Goal: Task Accomplishment & Management: Use online tool/utility

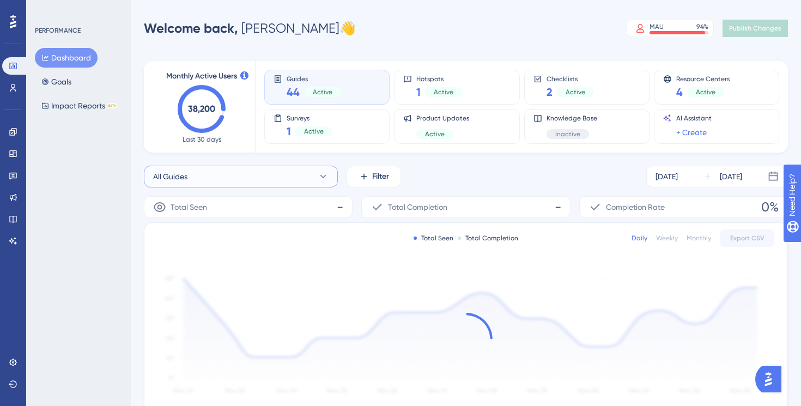
click at [207, 178] on button "All Guides" at bounding box center [241, 177] width 194 height 22
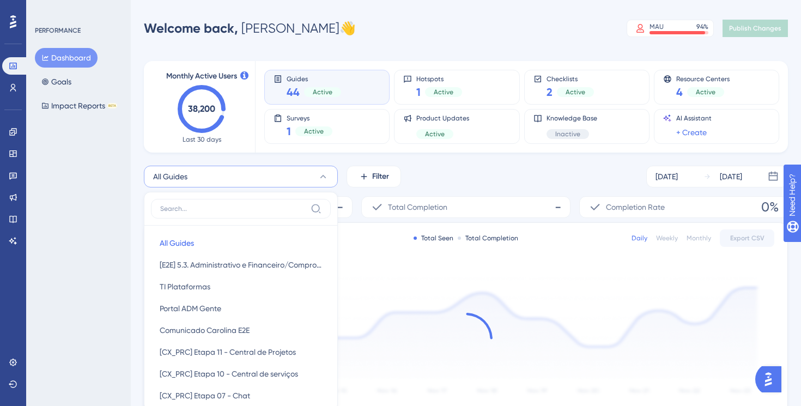
scroll to position [90, 0]
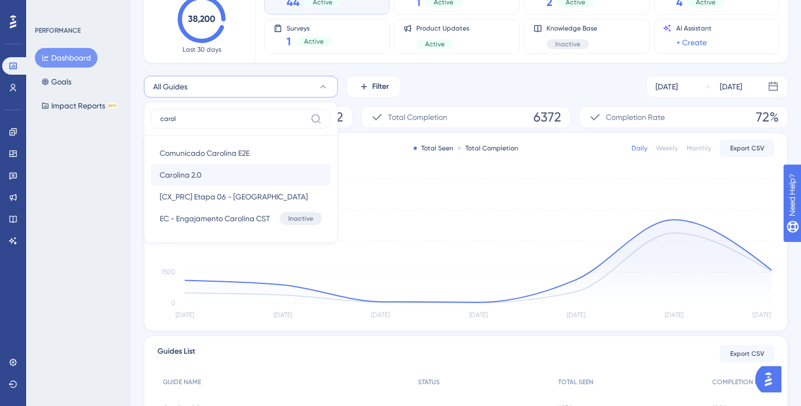
type input "carol"
click at [197, 174] on span "Carolina 2.0" at bounding box center [181, 174] width 42 height 13
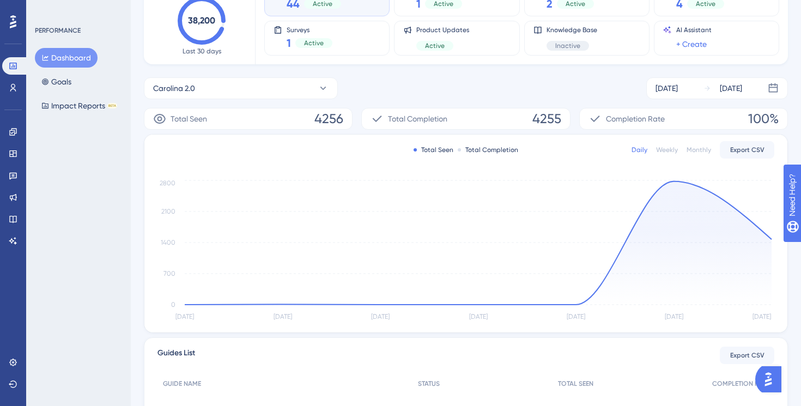
scroll to position [87, 0]
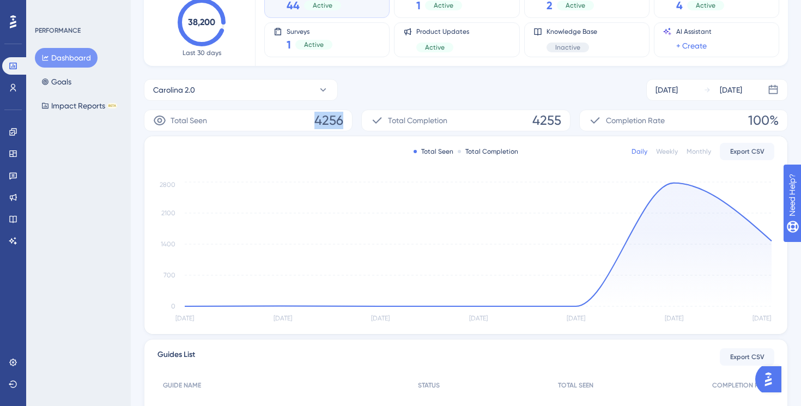
drag, startPoint x: 315, startPoint y: 120, endPoint x: 349, endPoint y: 119, distance: 33.8
click at [349, 119] on div "Total Seen 4256" at bounding box center [248, 120] width 209 height 22
copy span "4256"
click at [375, 89] on div "Carolina 2.0 [DATE] [DATE]" at bounding box center [466, 90] width 644 height 22
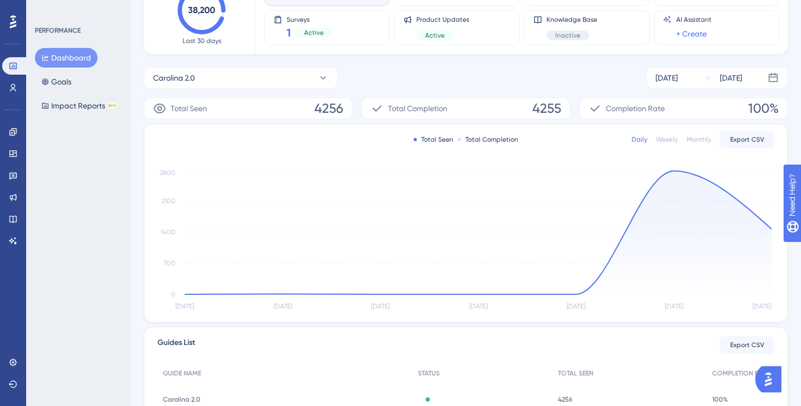
scroll to position [108, 0]
